Goal: Find specific page/section: Find specific page/section

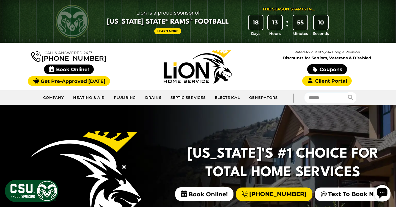
click at [120, 99] on link "Plumbing" at bounding box center [125, 97] width 31 height 11
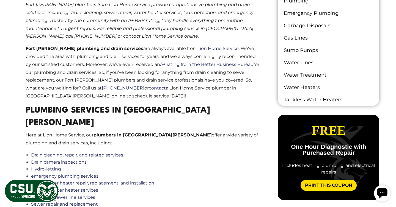
scroll to position [356, 0]
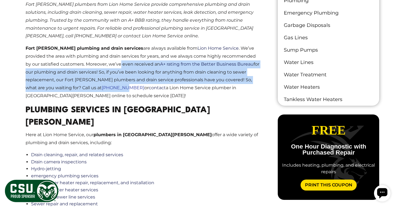
drag, startPoint x: 104, startPoint y: 67, endPoint x: 95, endPoint y: 87, distance: 22.8
click at [95, 87] on p "Fort [PERSON_NAME] plumbing and drain services are always available from Lion H…" at bounding box center [144, 73] width 236 height 56
click at [108, 78] on p "Fort [PERSON_NAME] plumbing and drain services are always available from Lion H…" at bounding box center [144, 73] width 236 height 56
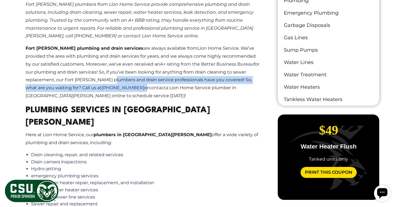
drag, startPoint x: 108, startPoint y: 78, endPoint x: 107, endPoint y: 88, distance: 9.9
click at [107, 88] on p "Fort [PERSON_NAME] plumbing and drain services are always available from Lion H…" at bounding box center [144, 73] width 236 height 56
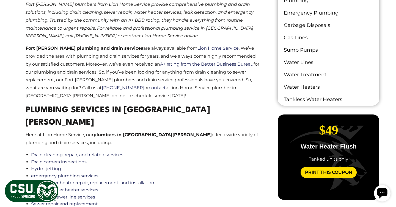
click at [132, 90] on p "Fort [PERSON_NAME] plumbing and drain services are always available from Lion H…" at bounding box center [144, 73] width 236 height 56
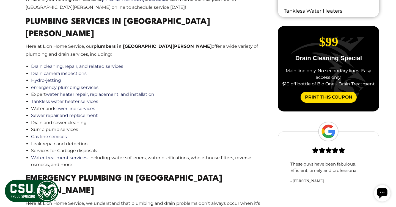
scroll to position [446, 0]
